Goal: Find specific page/section: Find specific page/section

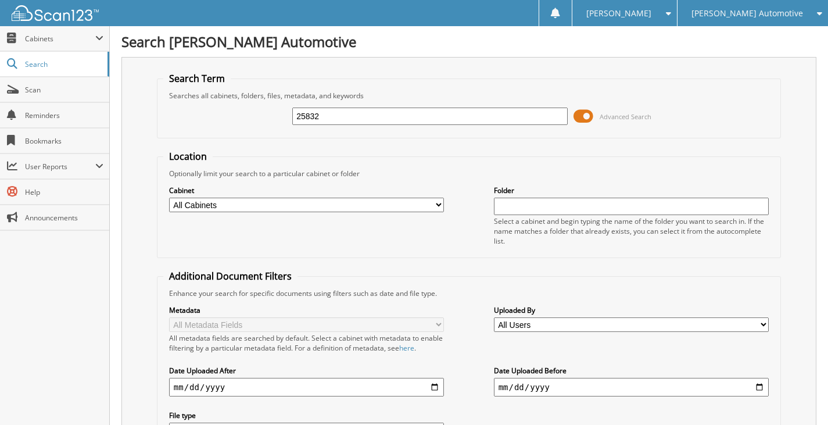
type input "25832"
click at [42, 97] on link "Scan" at bounding box center [54, 89] width 109 height 25
